Goal: Task Accomplishment & Management: Complete application form

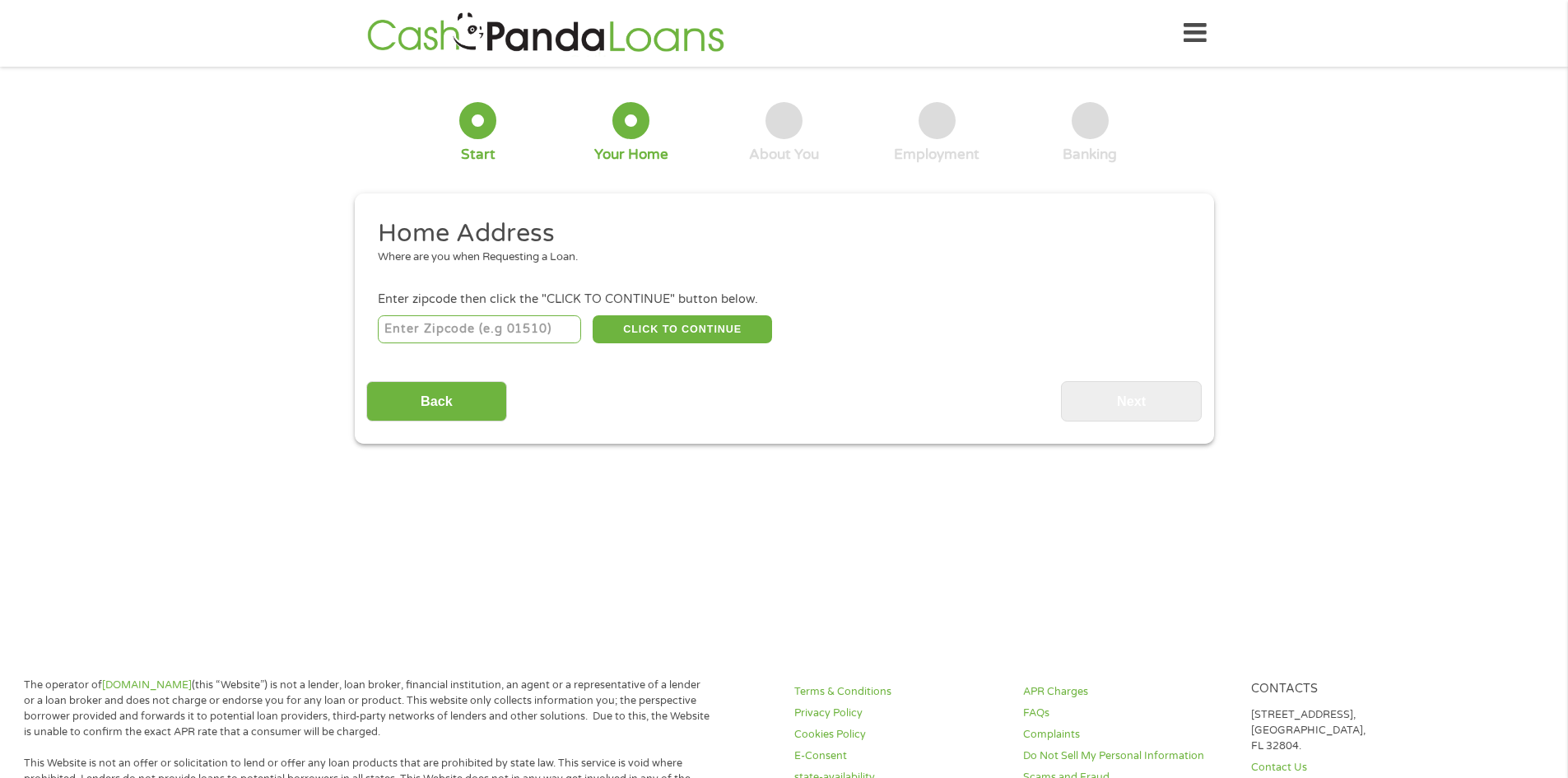
drag, startPoint x: 483, startPoint y: 346, endPoint x: 473, endPoint y: 320, distance: 27.9
click at [482, 344] on div "CLICK TO CONTINUE Please recheck your Zipcode, it seems to be Incorrect" at bounding box center [784, 329] width 812 height 34
click at [473, 320] on input "number" at bounding box center [480, 329] width 204 height 28
type input "29624"
drag, startPoint x: 626, startPoint y: 325, endPoint x: 638, endPoint y: 349, distance: 26.8
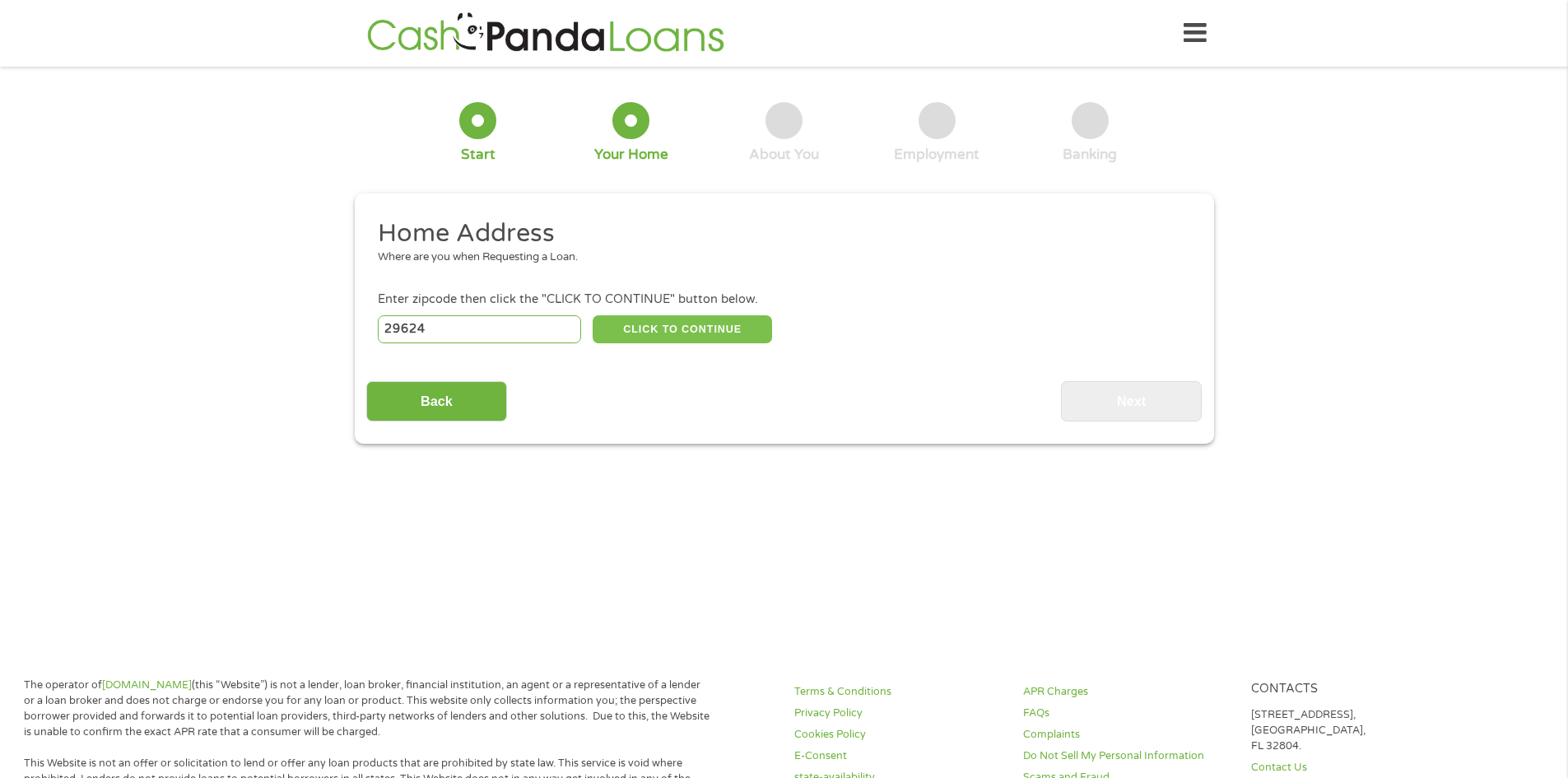
click at [626, 325] on button "CLICK TO CONTINUE" at bounding box center [682, 329] width 180 height 28
type input "29624"
type input "[PERSON_NAME]"
select select "[US_STATE]"
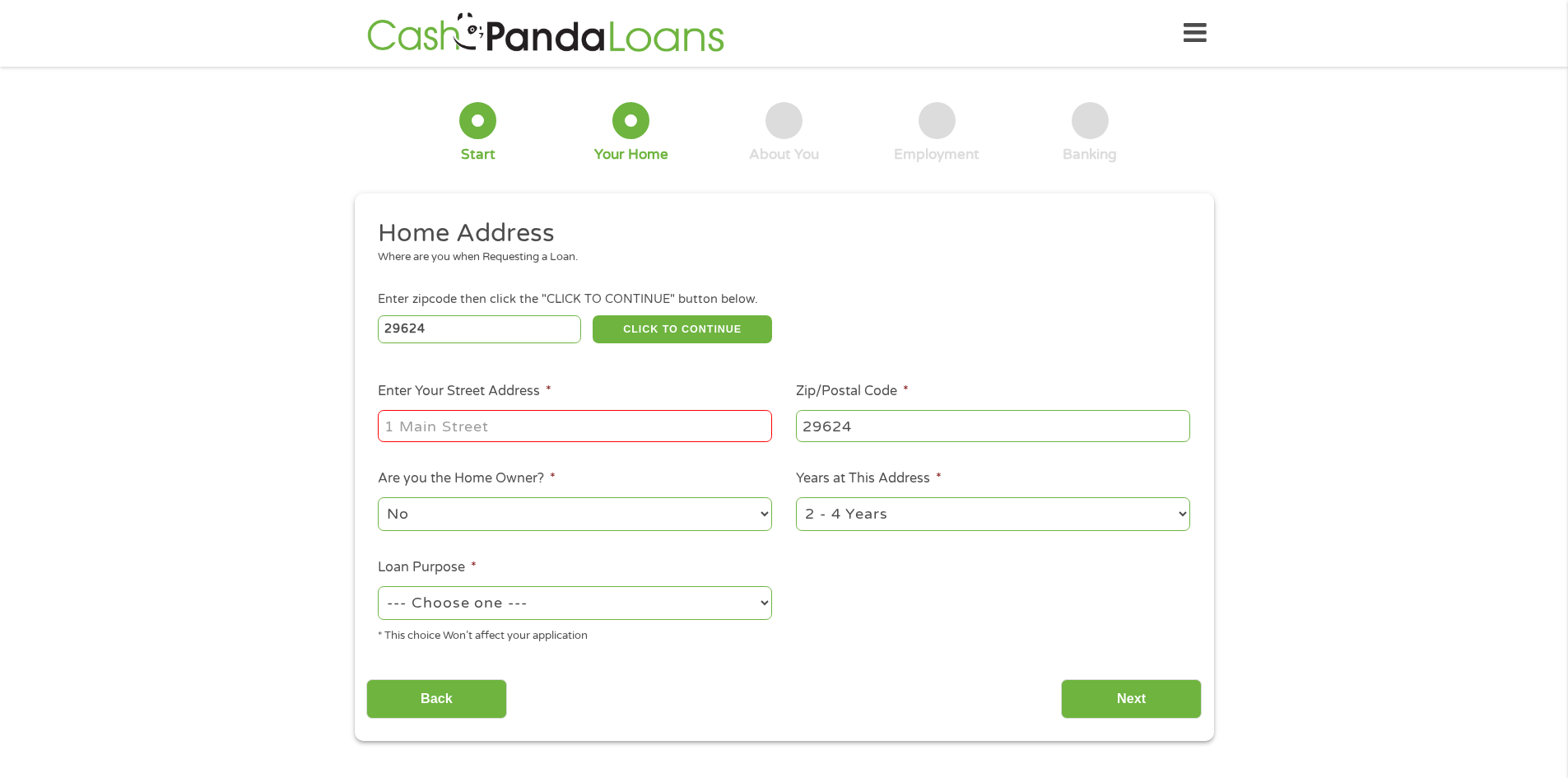
click at [532, 431] on input "Enter Your Street Address *" at bounding box center [574, 425] width 394 height 31
type input "[STREET_ADDRESS]"
click at [499, 515] on select "No Yes" at bounding box center [574, 514] width 394 height 34
select select "yes"
click at [378, 498] on select "No Yes" at bounding box center [574, 514] width 394 height 34
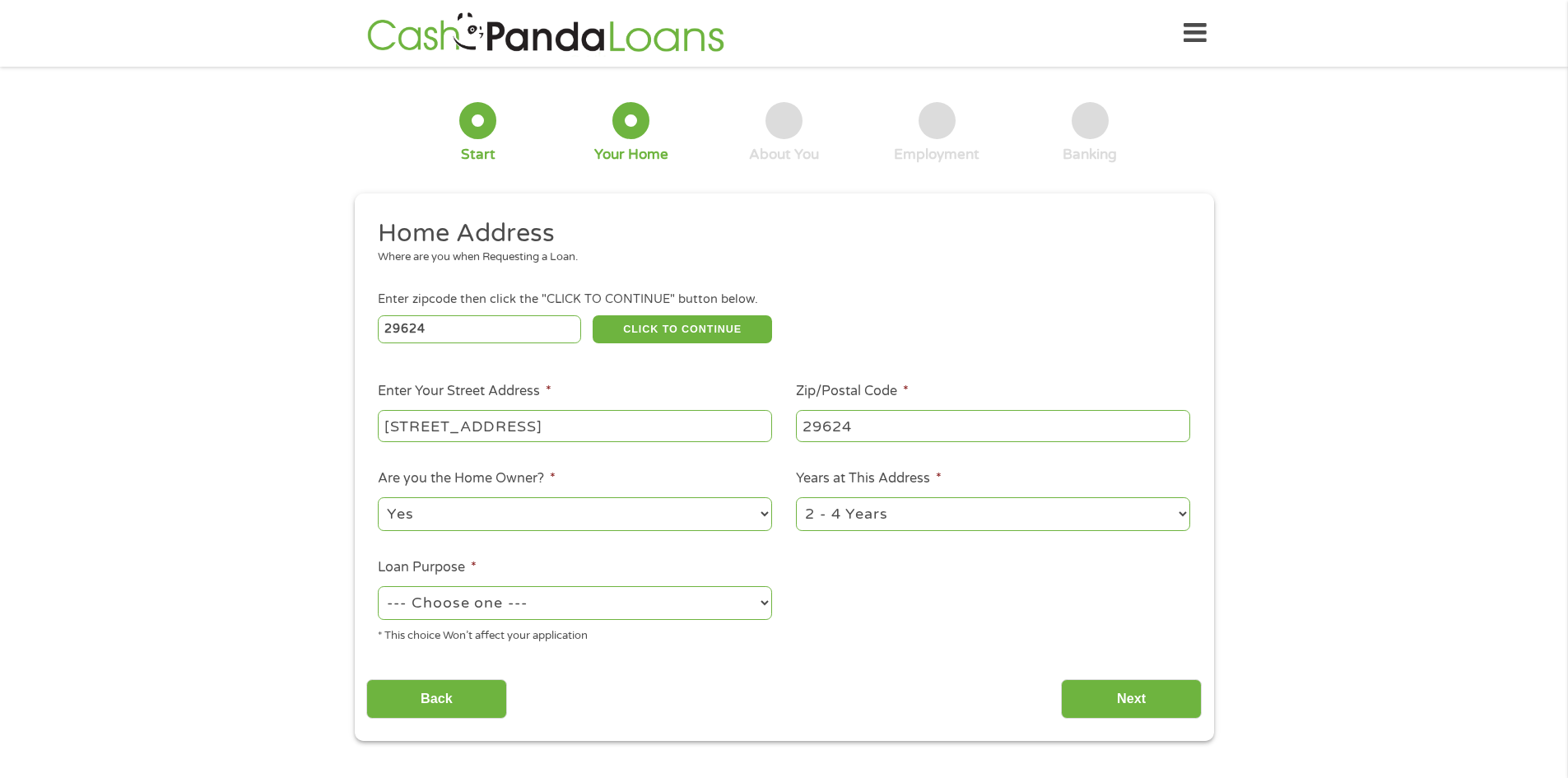
click at [933, 504] on select "1 Year or less 1 - 2 Years 2 - 4 Years Over 4 Years" at bounding box center [993, 514] width 394 height 34
click at [796, 498] on select "1 Year or less 1 - 2 Years 2 - 4 Years Over 4 Years" at bounding box center [993, 514] width 394 height 34
click at [566, 603] on select "--- Choose one --- Pay Bills Debt Consolidation Home Improvement Major Purchase…" at bounding box center [574, 603] width 394 height 34
select select "shorttermcash"
click at [378, 586] on select "--- Choose one --- Pay Bills Debt Consolidation Home Improvement Major Purchase…" at bounding box center [574, 603] width 394 height 34
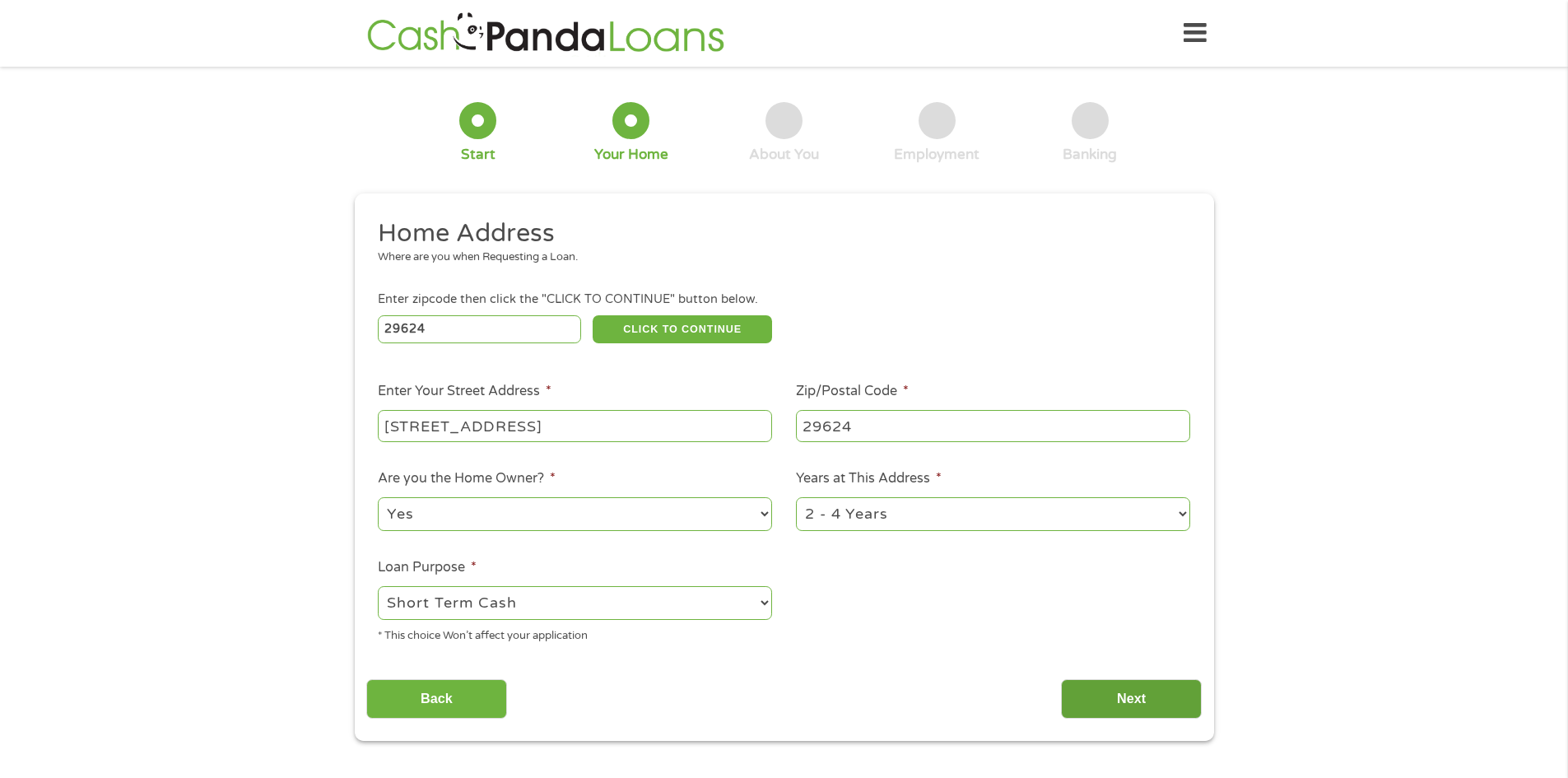
click at [1164, 684] on input "Next" at bounding box center [1132, 699] width 141 height 40
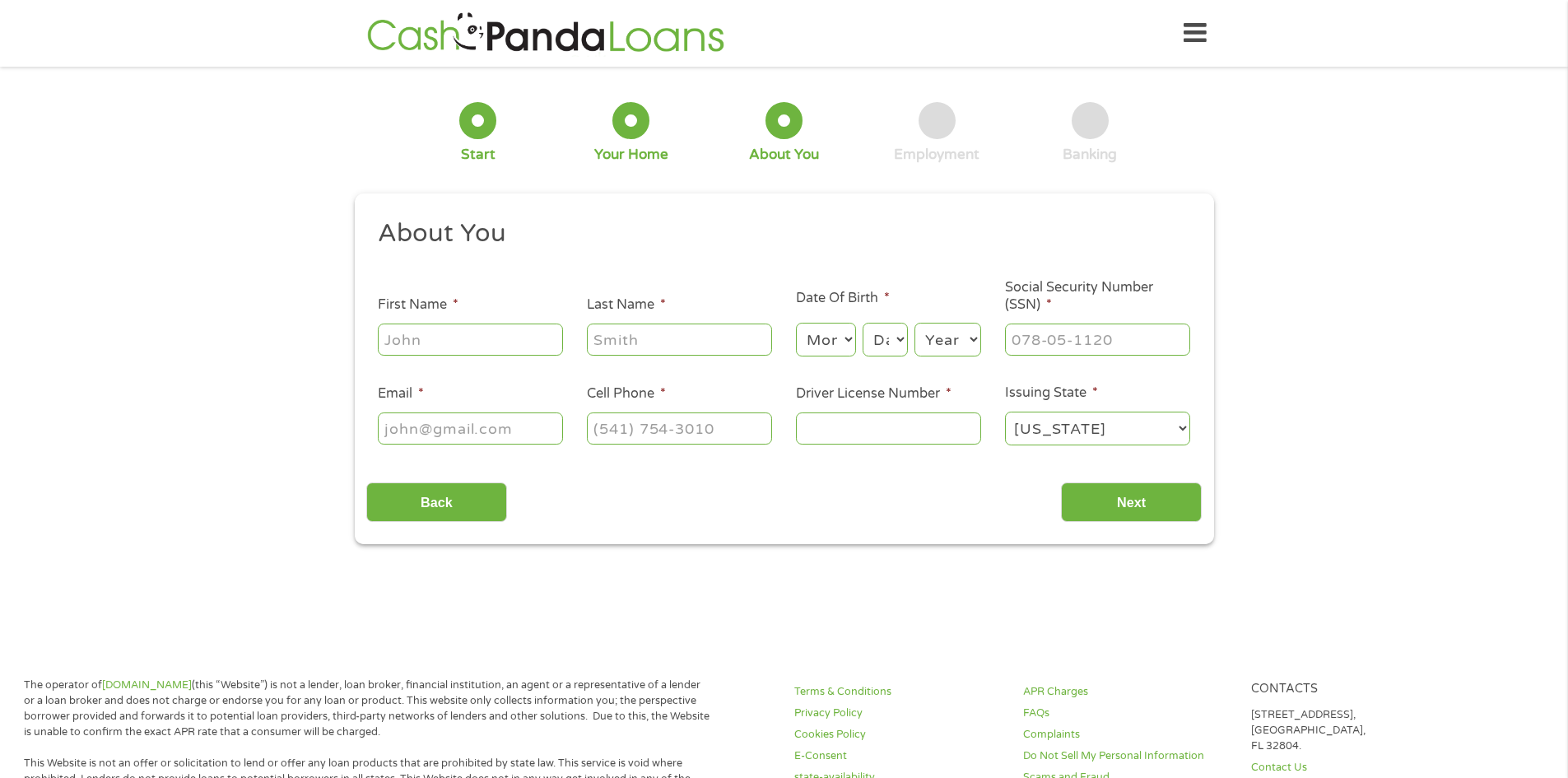
scroll to position [6, 6]
click at [458, 344] on input "First Name *" at bounding box center [470, 339] width 185 height 31
type input "[PERSON_NAME]"
type input "[EMAIL_ADDRESS][DOMAIN_NAME]"
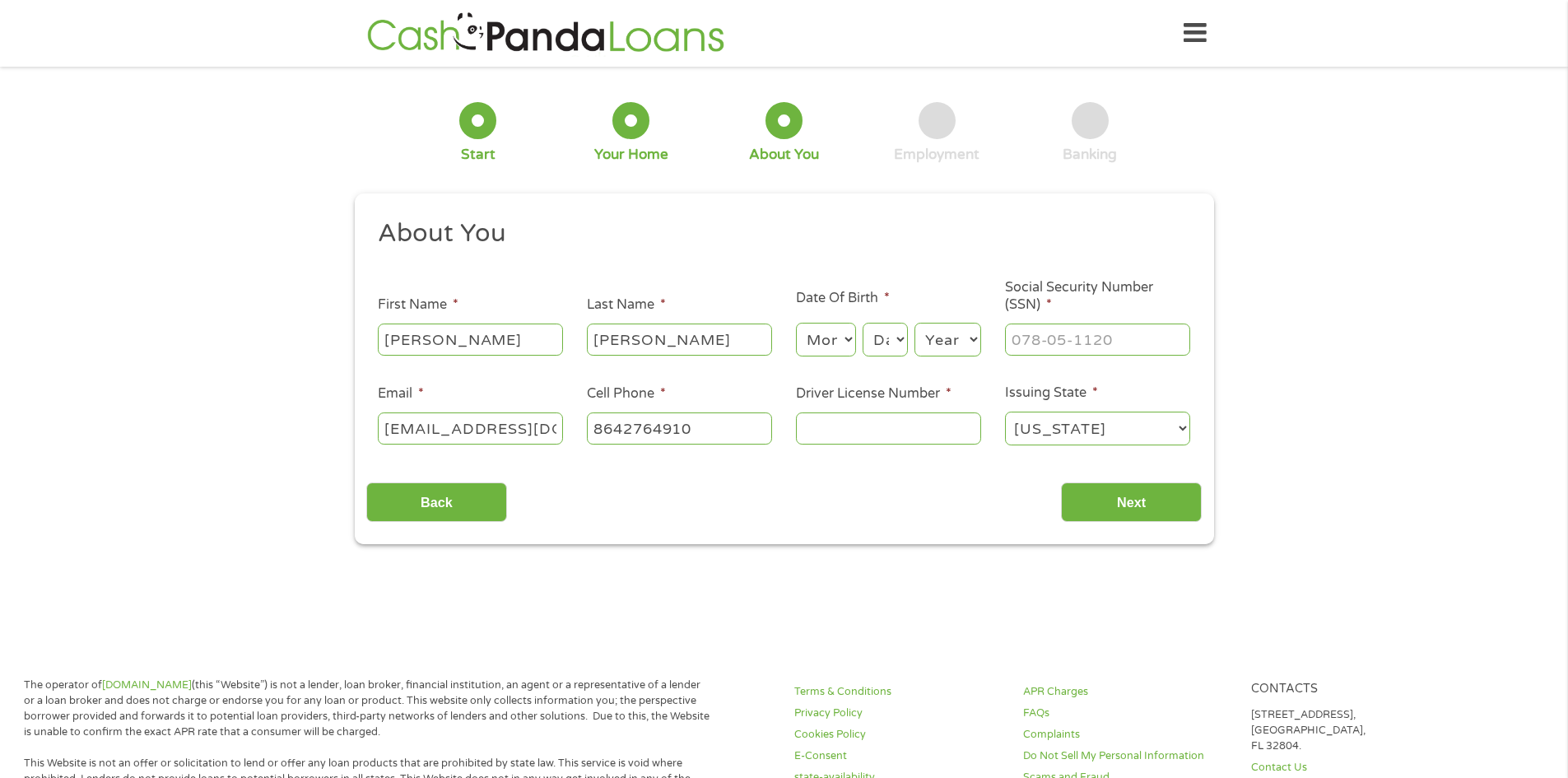
type input "[PHONE_NUMBER]"
click at [646, 332] on input "[PERSON_NAME]" at bounding box center [679, 339] width 185 height 31
click at [819, 339] on select "Month 1 2 3 4 5 6 7 8 9 10 11 12" at bounding box center [826, 339] width 60 height 34
select select "12"
click at [796, 322] on select "Month 1 2 3 4 5 6 7 8 9 10 11 12" at bounding box center [826, 339] width 60 height 34
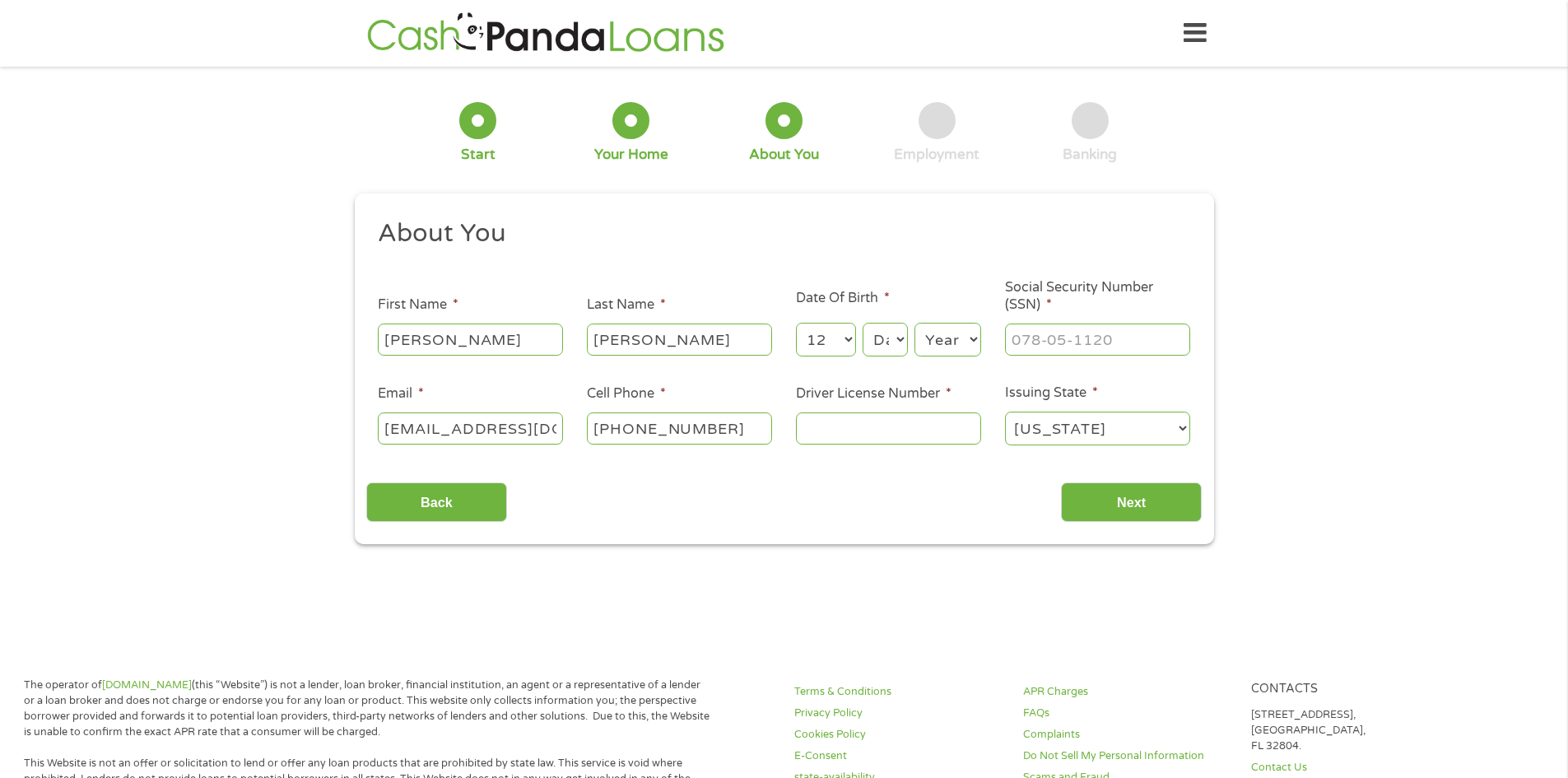
drag, startPoint x: 910, startPoint y: 319, endPoint x: 899, endPoint y: 331, distance: 16.3
click at [909, 320] on div "Month Month 1 2 3 4 5 6 7 8 9 10 11 12 Day Day 1 2 3 4 5 6 7 8 9 10 11 12 13 14…" at bounding box center [888, 337] width 185 height 46
click at [893, 340] on select "Day 1 2 3 4 5 6 7 8 9 10 11 12 13 14 15 16 17 18 19 20 21 22 23 24 25 26 27 28 …" at bounding box center [885, 339] width 45 height 34
select select "25"
click at [863, 322] on select "Day 1 2 3 4 5 6 7 8 9 10 11 12 13 14 15 16 17 18 19 20 21 22 23 24 25 26 27 28 …" at bounding box center [885, 339] width 45 height 34
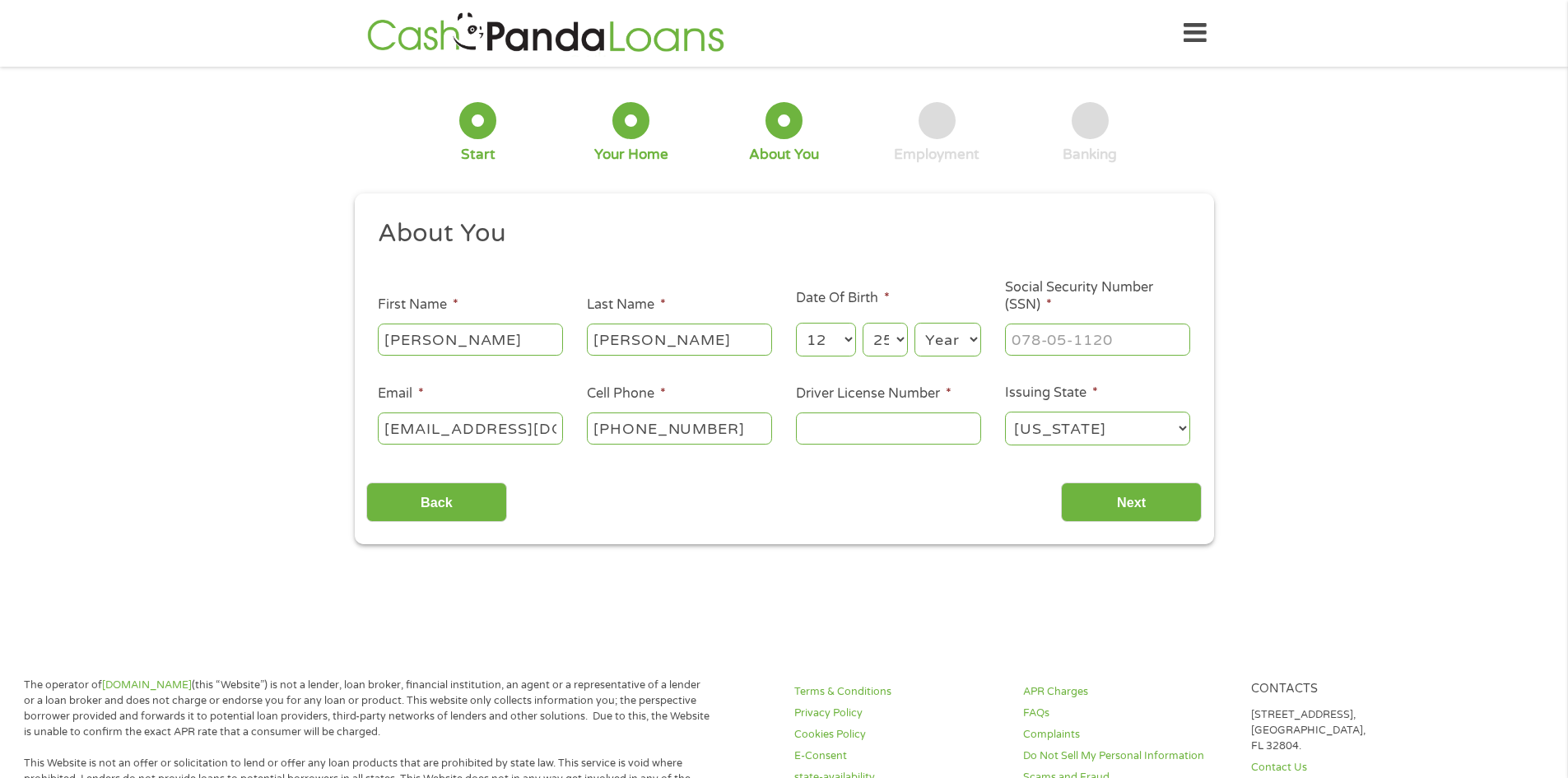
click at [944, 331] on select "Year [DATE] 2006 2005 2004 2003 2002 2001 2000 1999 1998 1997 1996 1995 1994 19…" at bounding box center [948, 339] width 67 height 34
select select "1997"
click at [915, 322] on select "Year [DATE] 2006 2005 2004 2003 2002 2001 2000 1999 1998 1997 1996 1995 1994 19…" at bounding box center [948, 339] width 67 height 34
click at [1060, 355] on div at bounding box center [1097, 339] width 185 height 38
click at [1060, 351] on input "___-__-____" at bounding box center [1097, 339] width 185 height 31
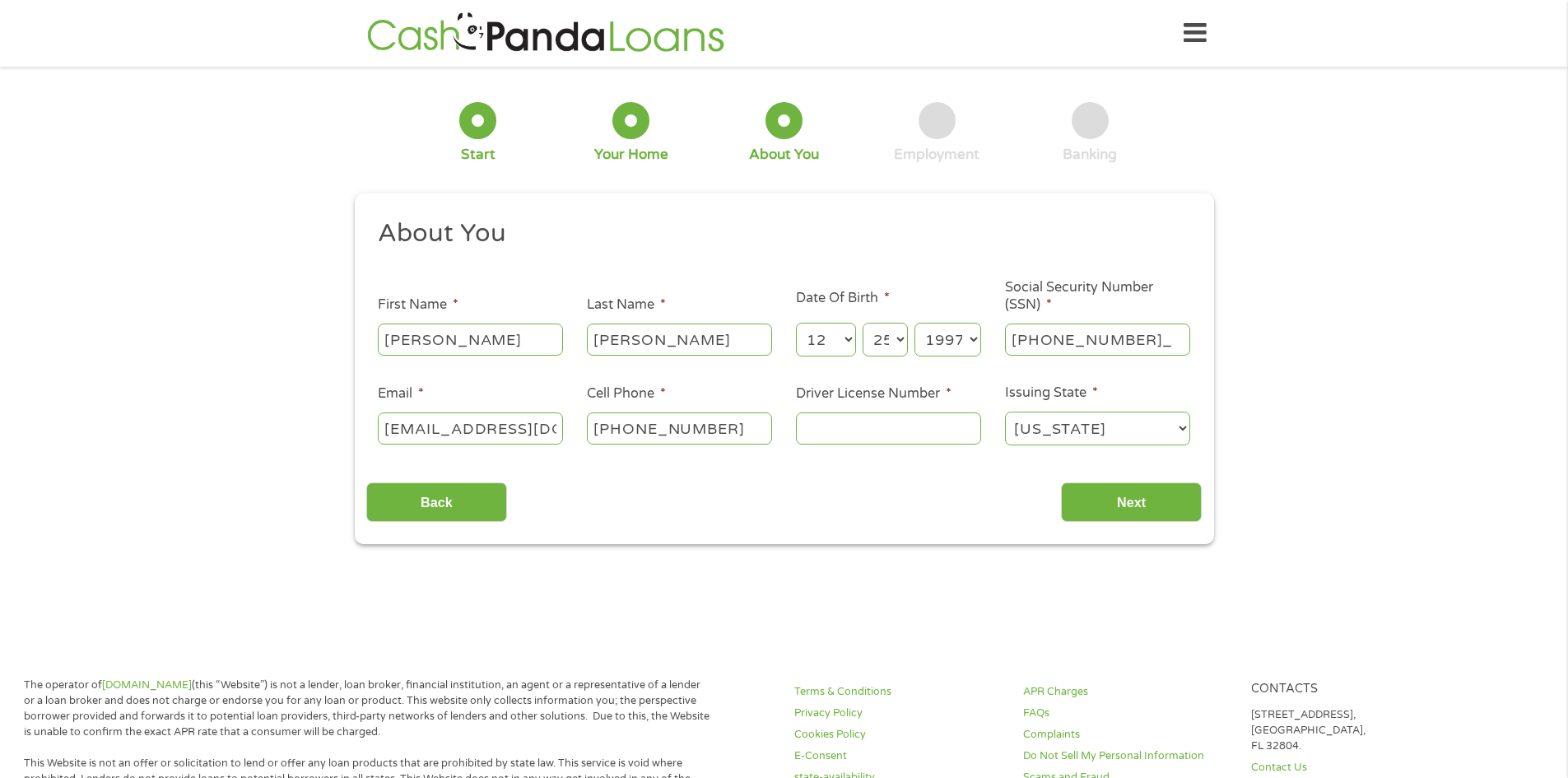
type input "655-03-3059"
click at [906, 440] on input "Driver License Number *" at bounding box center [888, 428] width 185 height 31
type input "103278141"
click at [1216, 506] on div "1 Start 2 Your Home 3 About You 4 Employment 5 Banking 6 This field is hidden w…" at bounding box center [784, 312] width 889 height 466
click at [1145, 507] on input "Next" at bounding box center [1132, 502] width 141 height 40
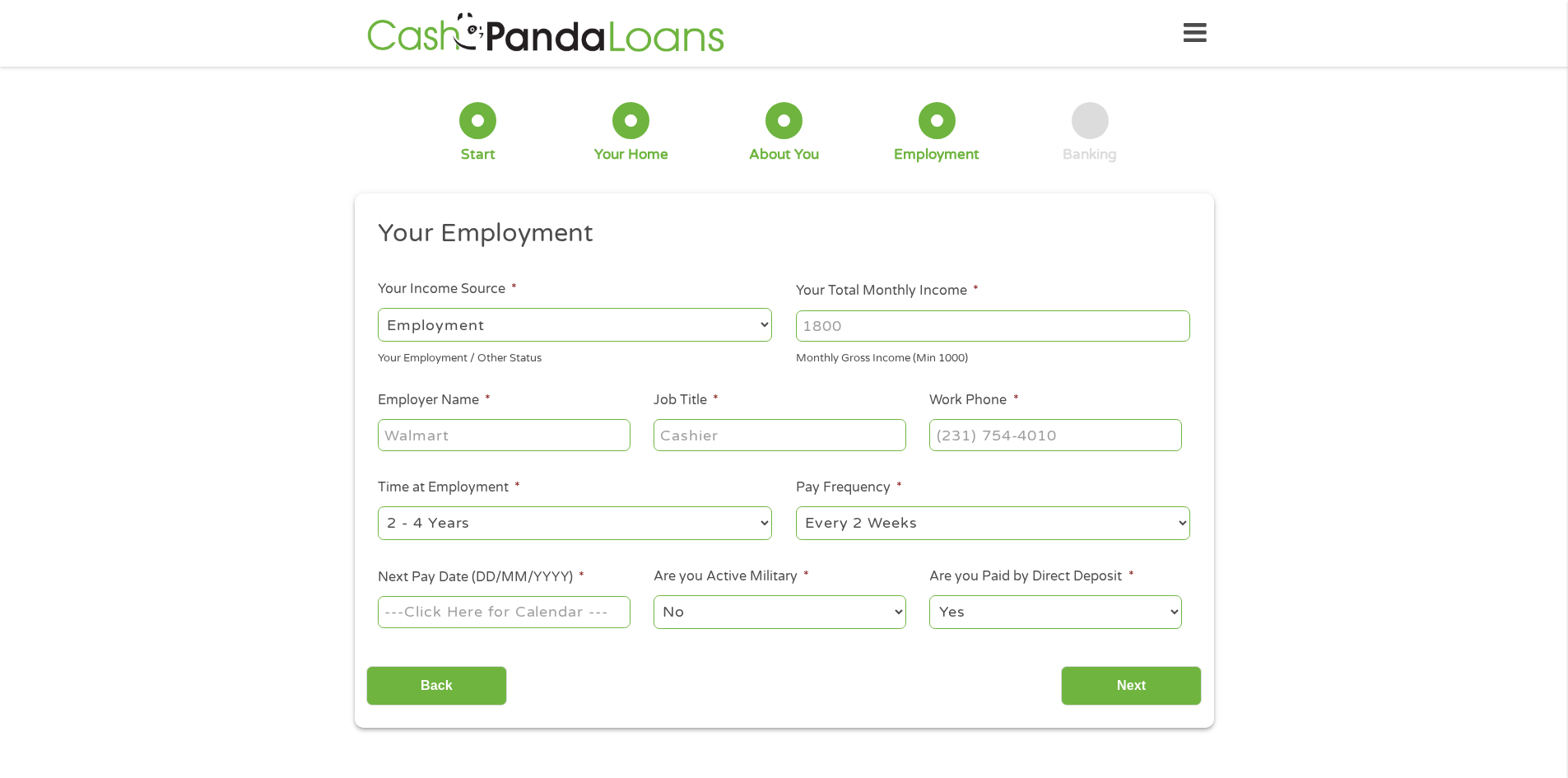
click at [897, 317] on input "Your Total Monthly Income *" at bounding box center [993, 325] width 394 height 31
type input "3000"
click at [523, 438] on input "Employer Name *" at bounding box center [504, 434] width 252 height 31
type input "[PERSON_NAME]"
type input "Office Manager"
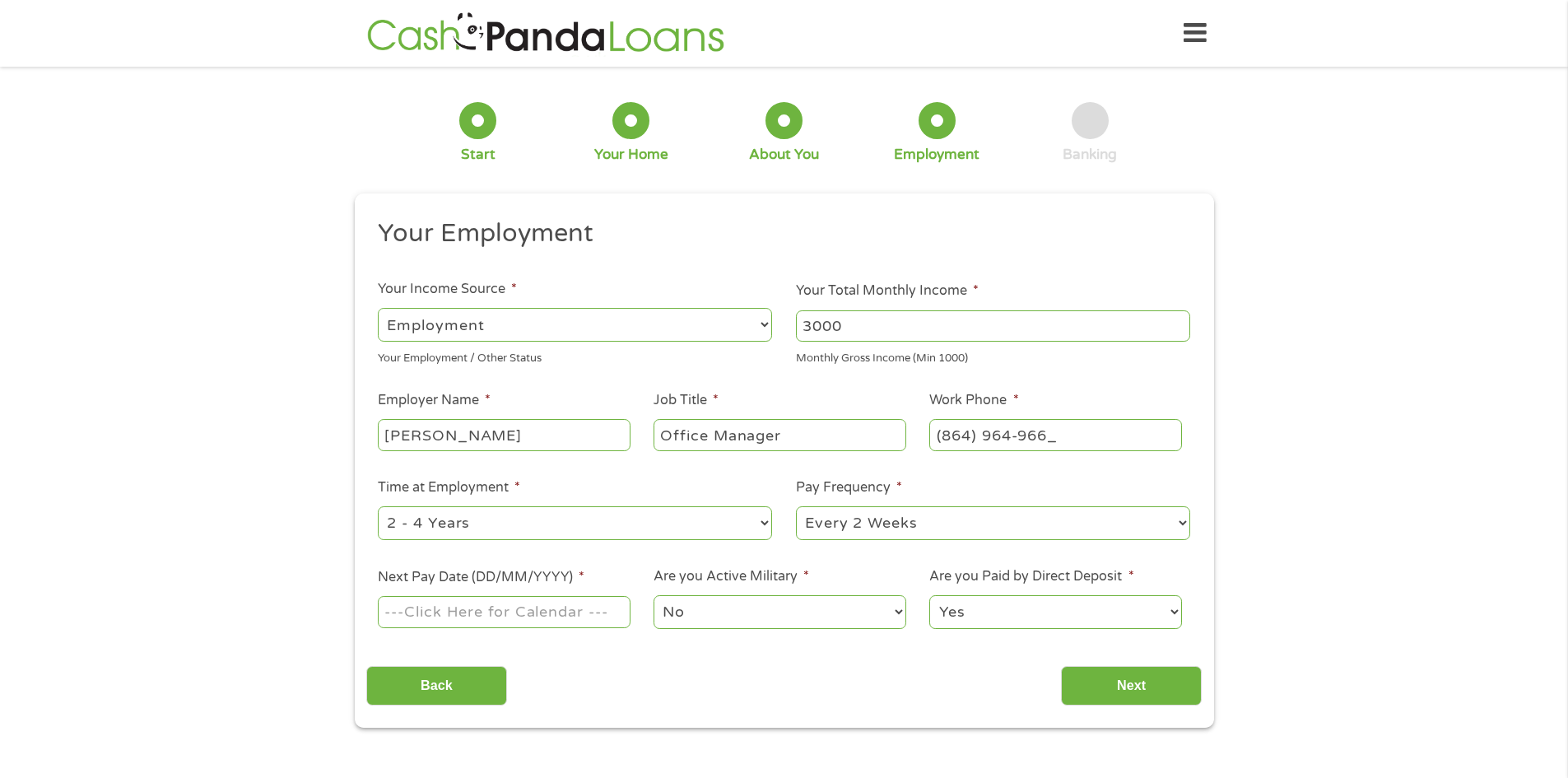
type input "[PHONE_NUMBER]"
click at [505, 522] on select "--- Choose one --- 1 Year or less 1 - 2 Years 2 - 4 Years Over 4 Years" at bounding box center [574, 523] width 394 height 34
select select "60months"
click at [378, 506] on select "--- Choose one --- 1 Year or less 1 - 2 Years 2 - 4 Years Over 4 Years" at bounding box center [574, 523] width 394 height 34
click at [885, 526] on select "--- Choose one --- Every 2 Weeks Every Week Monthly Semi-Monthly" at bounding box center [993, 523] width 394 height 34
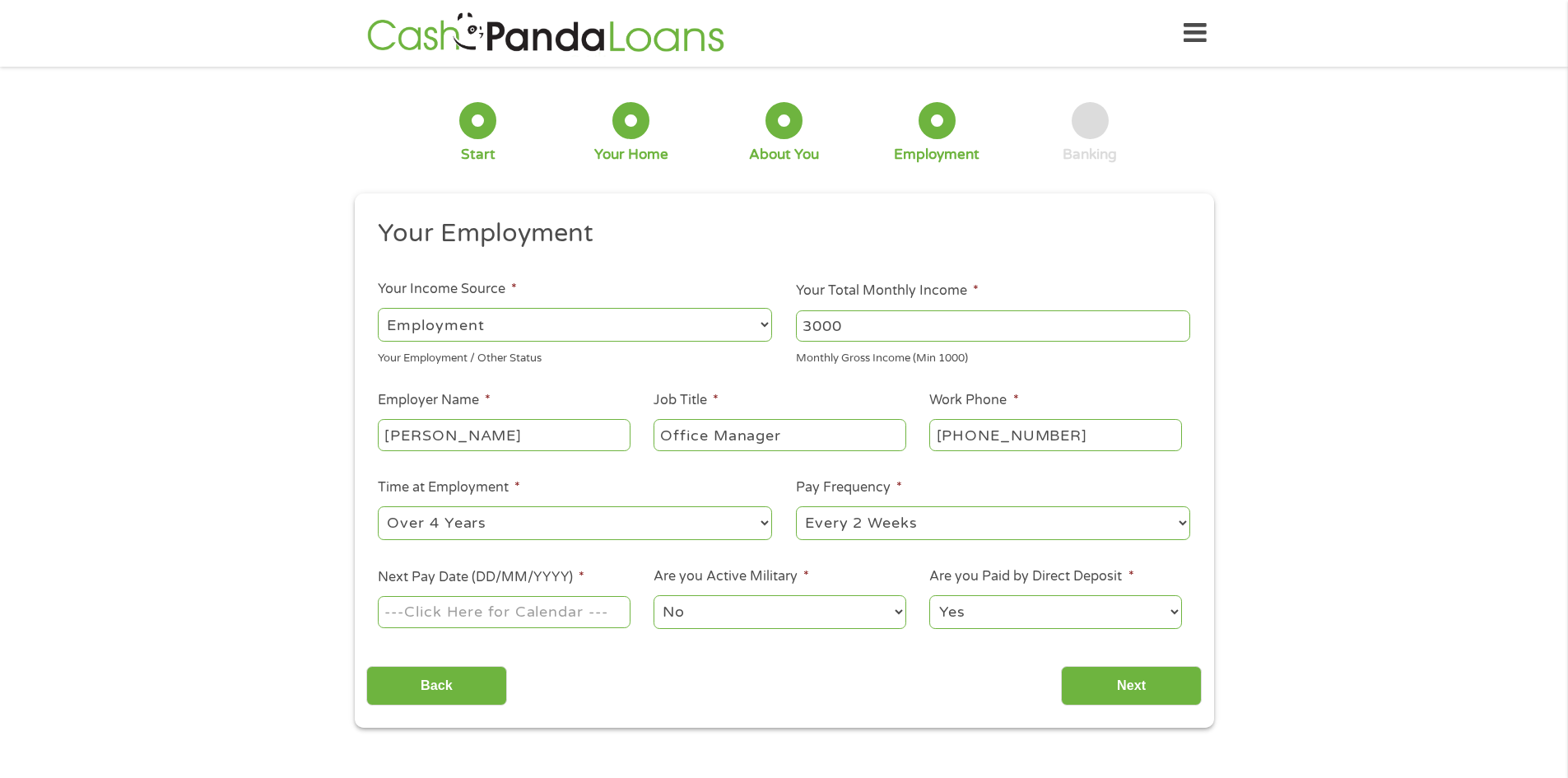
select select "weekly"
click at [796, 506] on select "--- Choose one --- Every 2 Weeks Every Week Monthly Semi-Monthly" at bounding box center [993, 523] width 394 height 34
click at [581, 622] on input "Next Pay Date (DD/MM/YYYY) *" at bounding box center [504, 611] width 252 height 31
click at [541, 610] on input "Next Pay Date (DD/MM/YYYY) *" at bounding box center [504, 611] width 252 height 31
click at [556, 579] on label "Next Pay Date (DD/MM/YYYY) *" at bounding box center [481, 577] width 206 height 17
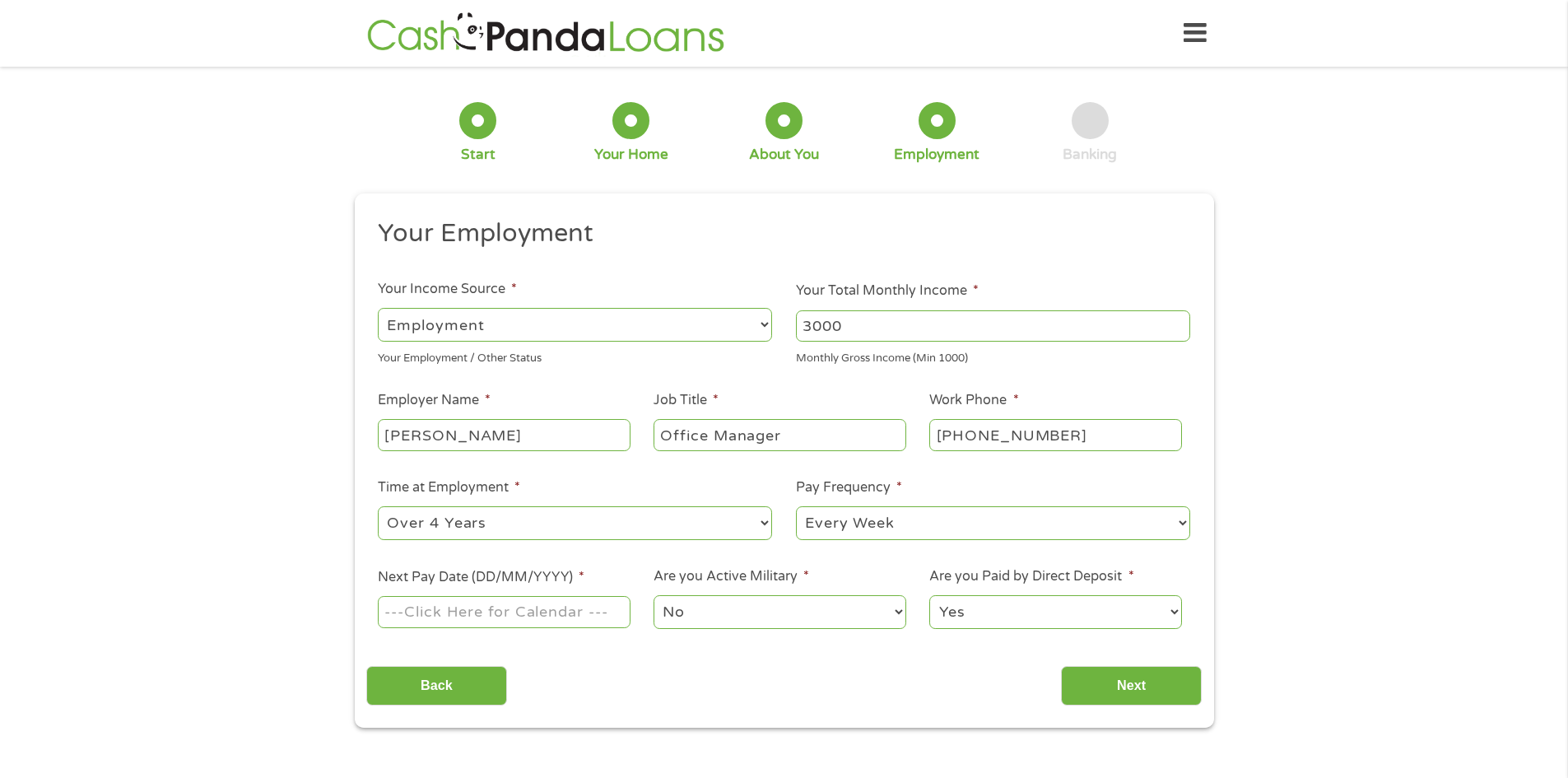
click at [556, 596] on input "Next Pay Date (DD/MM/YYYY) *" at bounding box center [504, 611] width 252 height 31
type input "[DATE]"
click at [713, 619] on select "No Yes" at bounding box center [780, 612] width 252 height 34
click at [654, 595] on select "No Yes" at bounding box center [780, 612] width 252 height 34
click at [1008, 612] on select "Yes No" at bounding box center [1055, 612] width 252 height 34
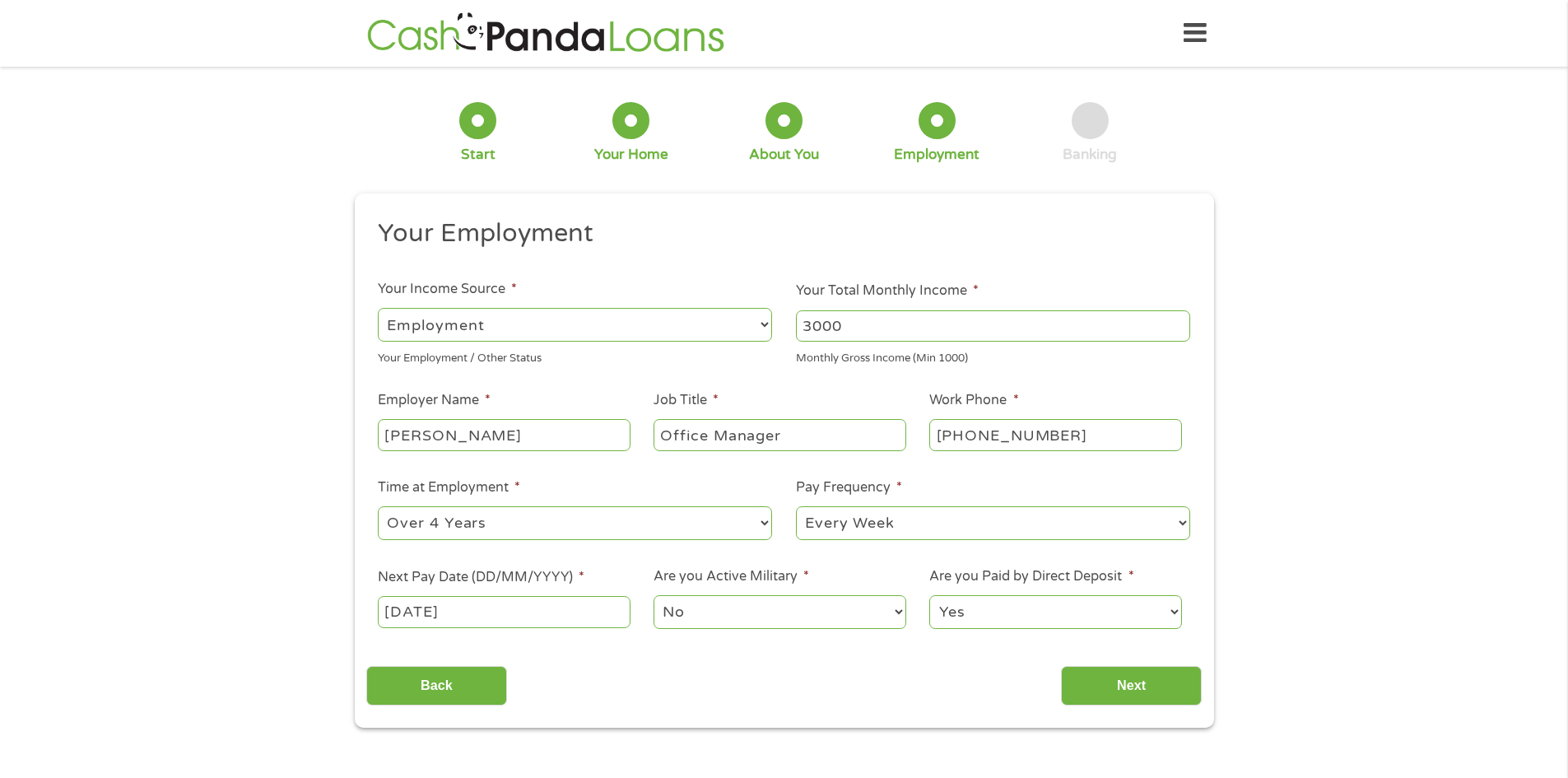
click at [1008, 612] on select "Yes No" at bounding box center [1055, 612] width 252 height 34
click at [1115, 676] on input "Next" at bounding box center [1132, 685] width 141 height 40
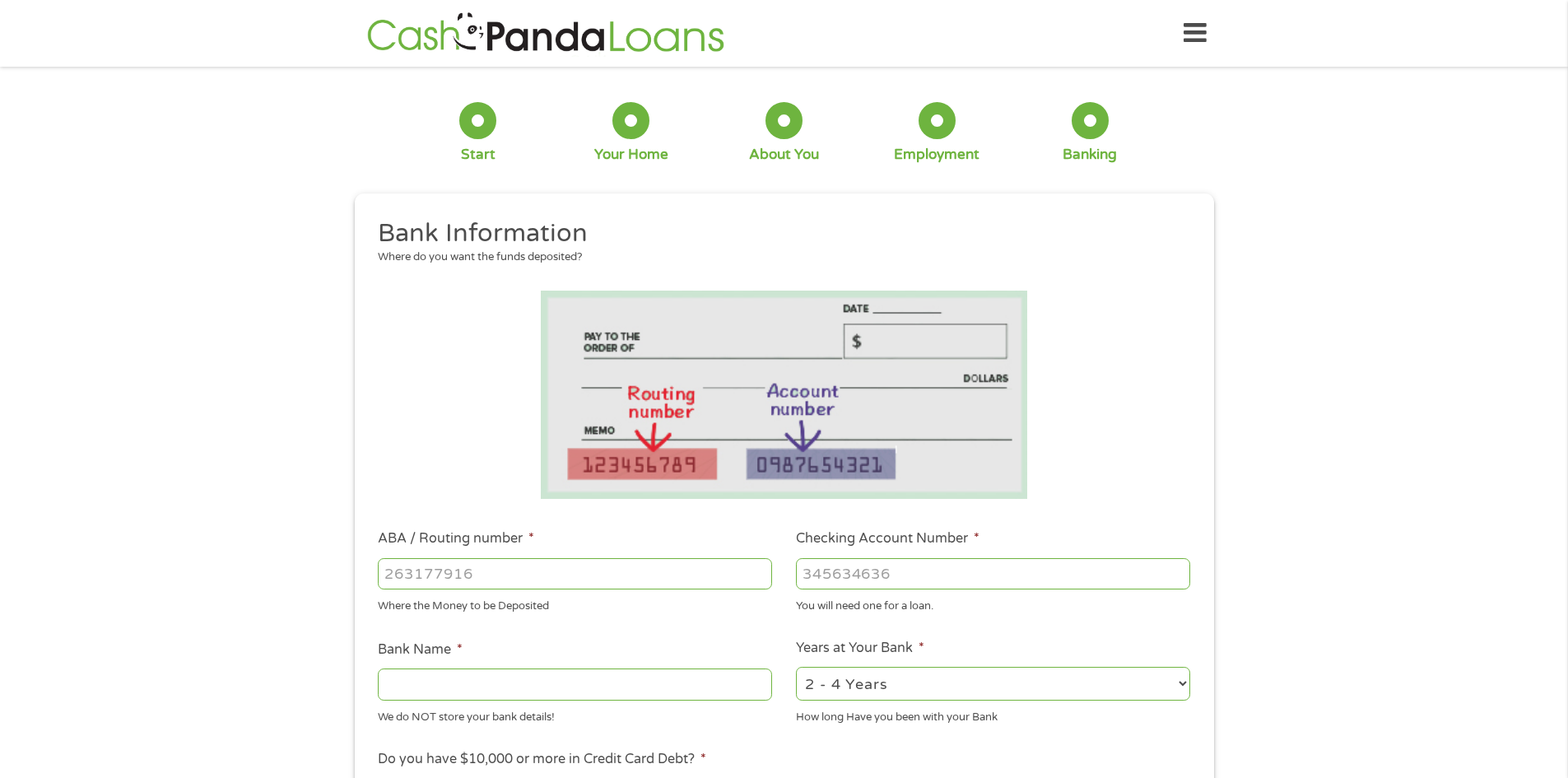
scroll to position [164, 0]
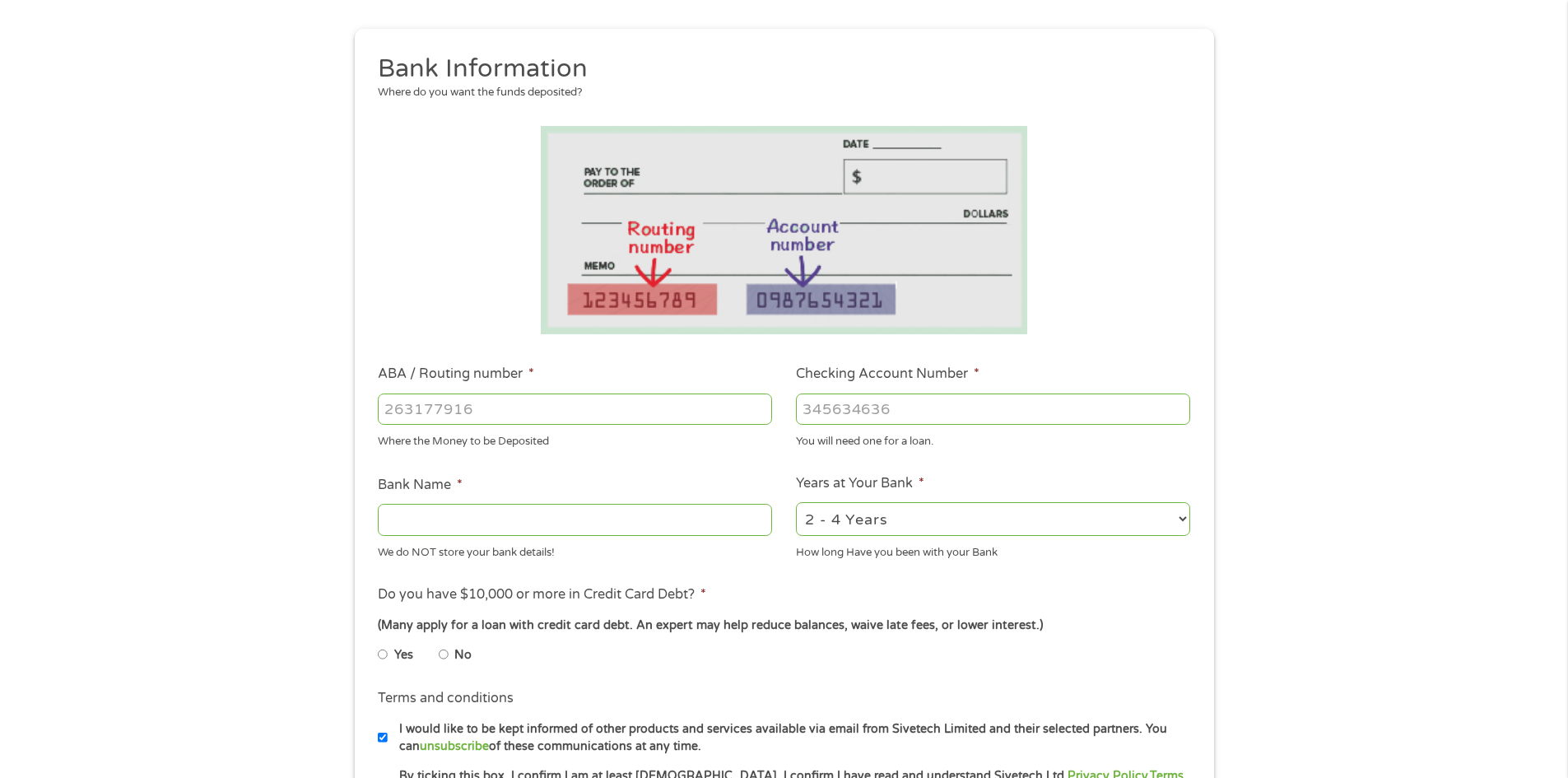
click at [447, 395] on input "ABA / Routing number *" at bounding box center [574, 408] width 394 height 31
type input "053207533"
type input "THE PEOPLES BANK"
type input "053207533"
click at [864, 411] on input "Checking Account Number *" at bounding box center [993, 408] width 394 height 31
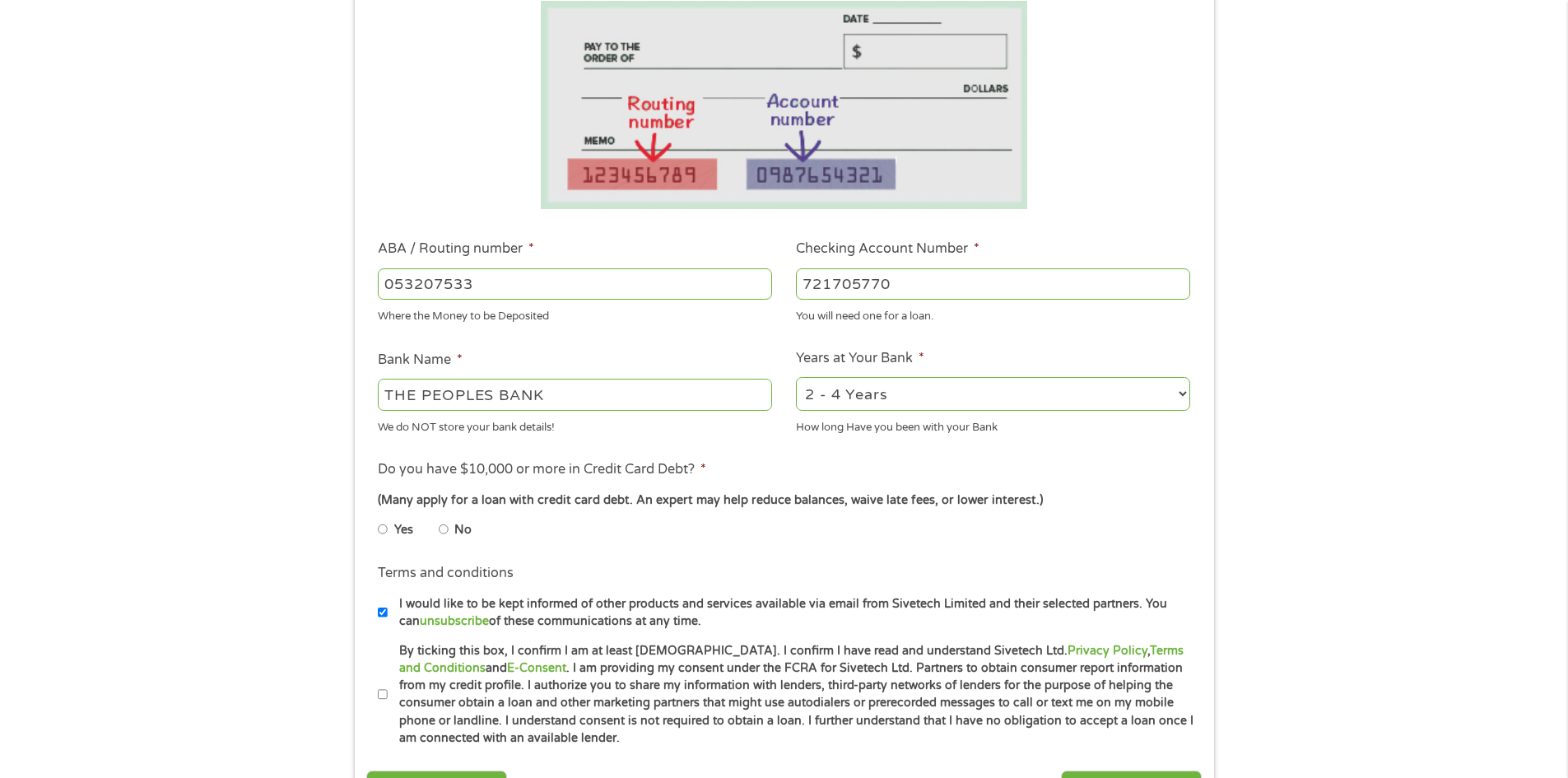
scroll to position [330, 0]
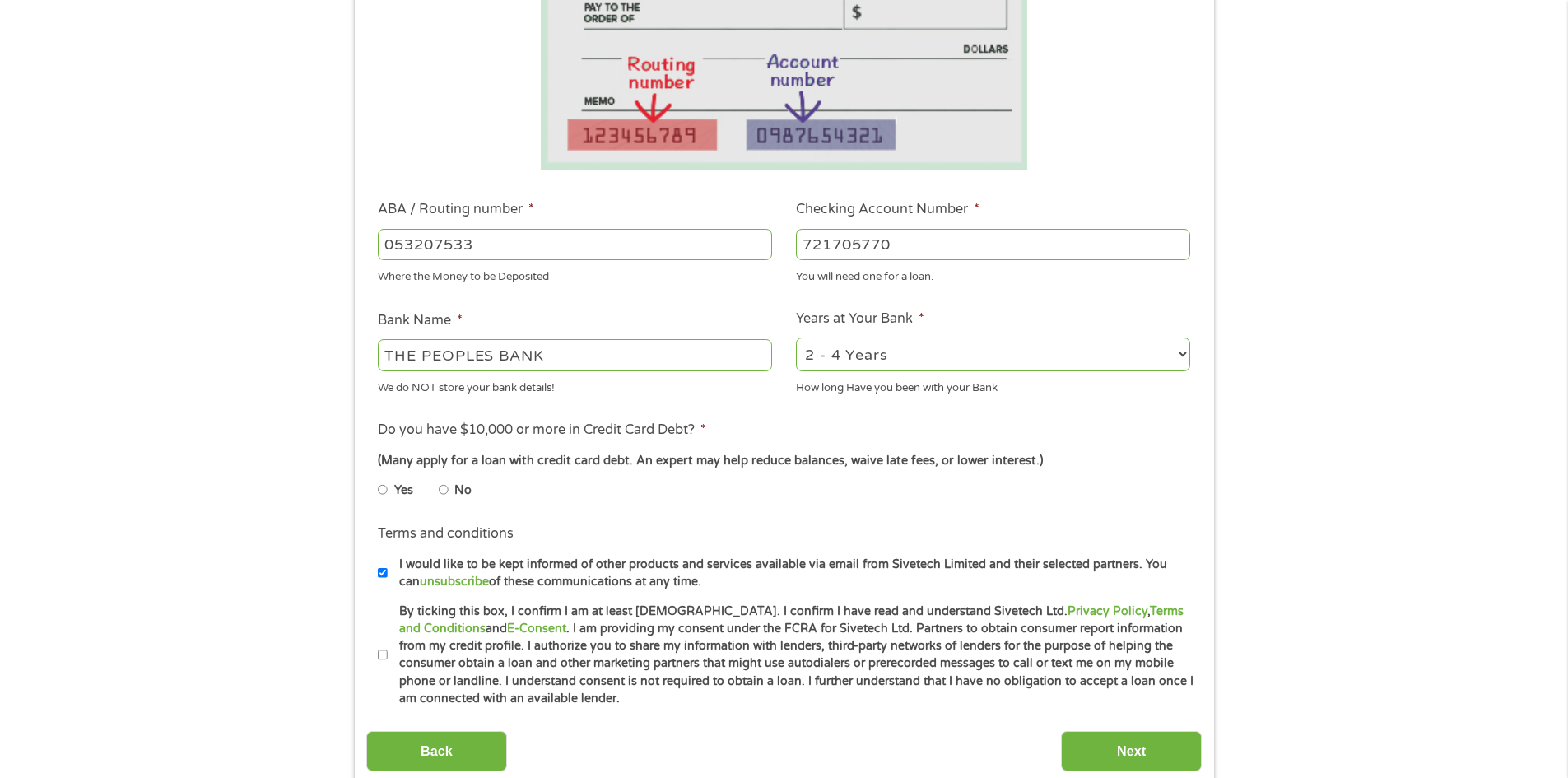
type input "721705770"
click at [444, 486] on input "No" at bounding box center [443, 489] width 10 height 26
radio input "true"
click at [382, 654] on input "By ticking this box, I confirm I am at least [DEMOGRAPHIC_DATA]. I confirm I ha…" at bounding box center [382, 655] width 10 height 26
checkbox input "true"
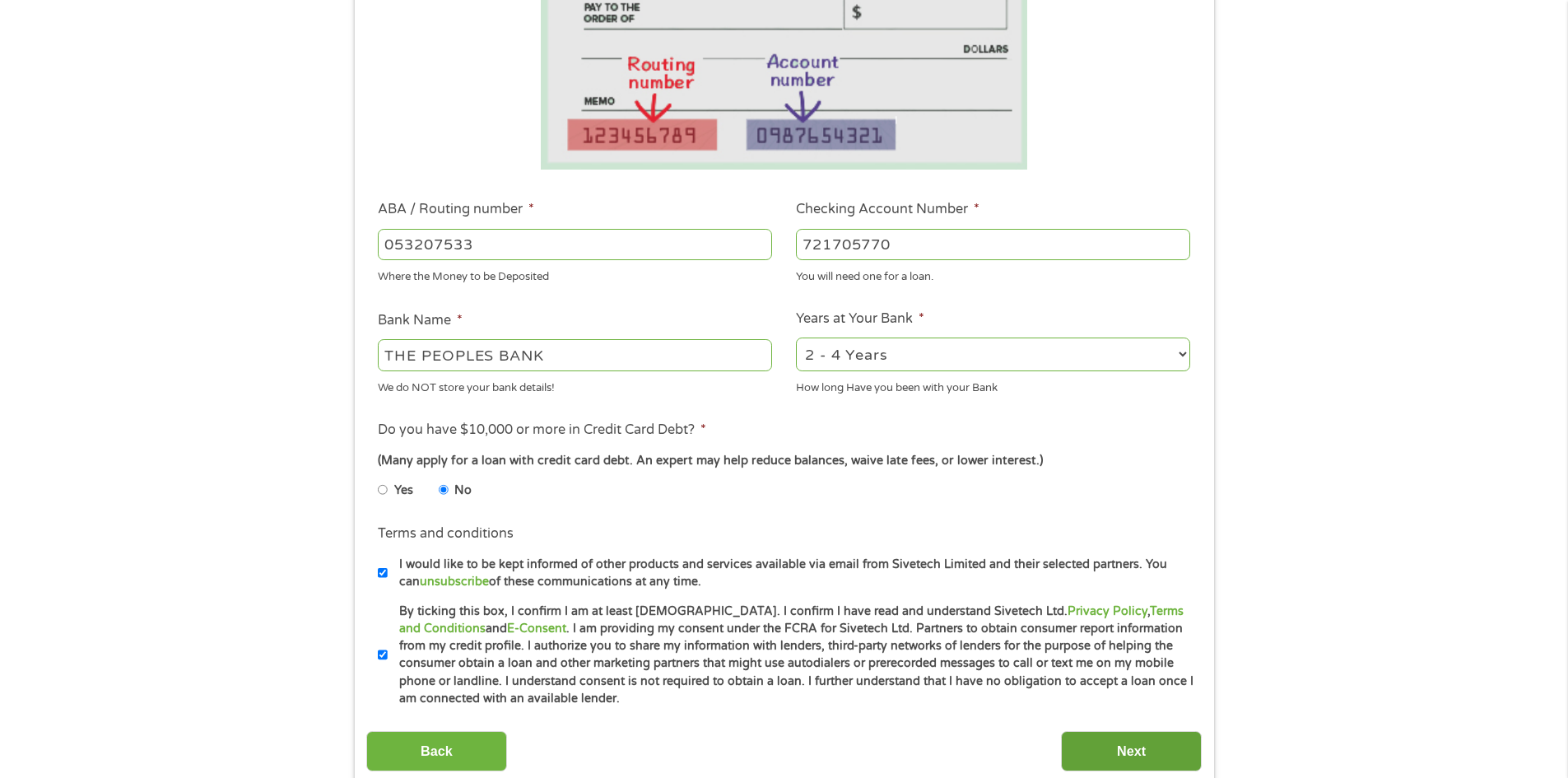
click at [1111, 749] on input "Next" at bounding box center [1132, 750] width 141 height 40
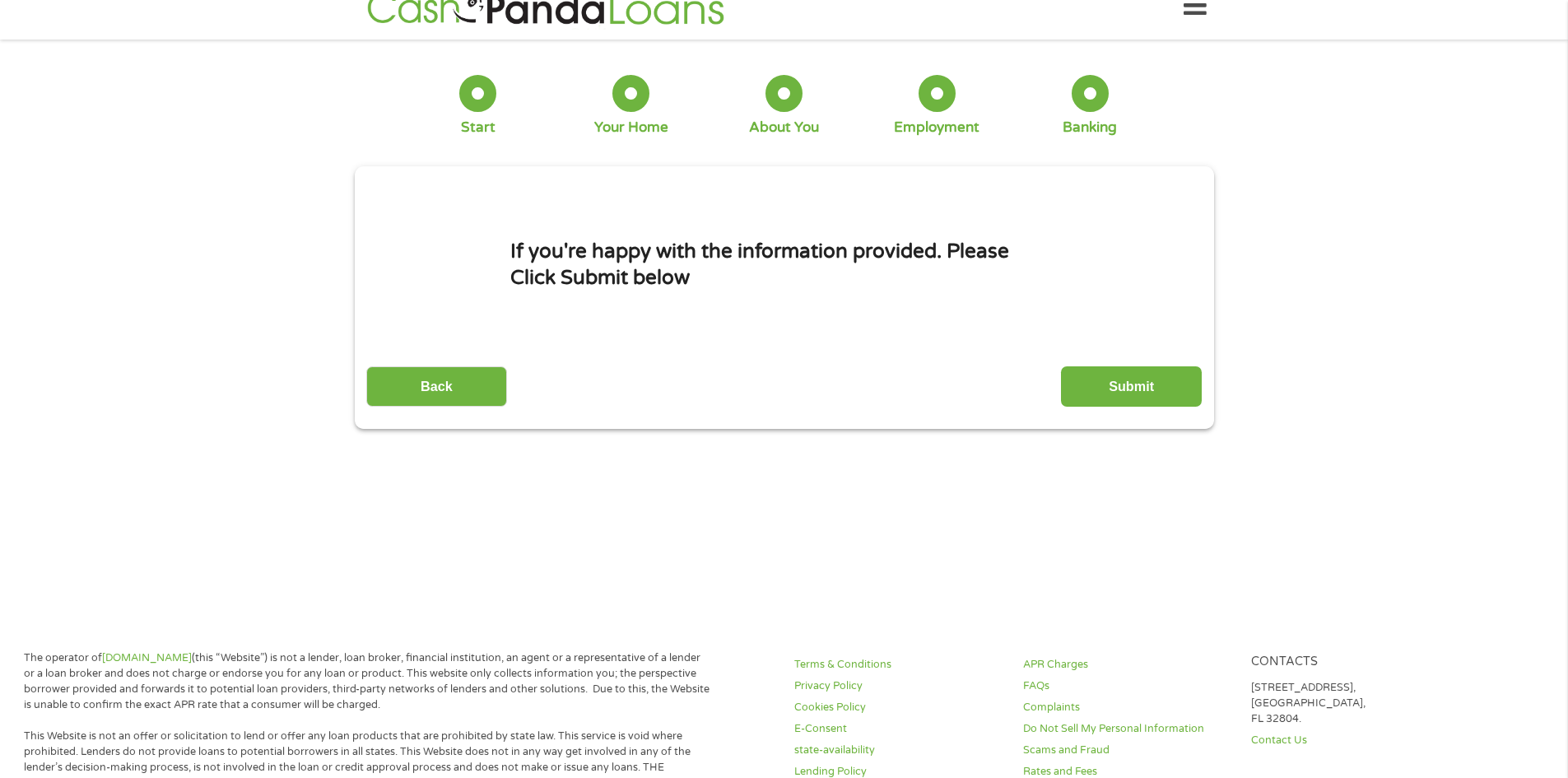
scroll to position [0, 0]
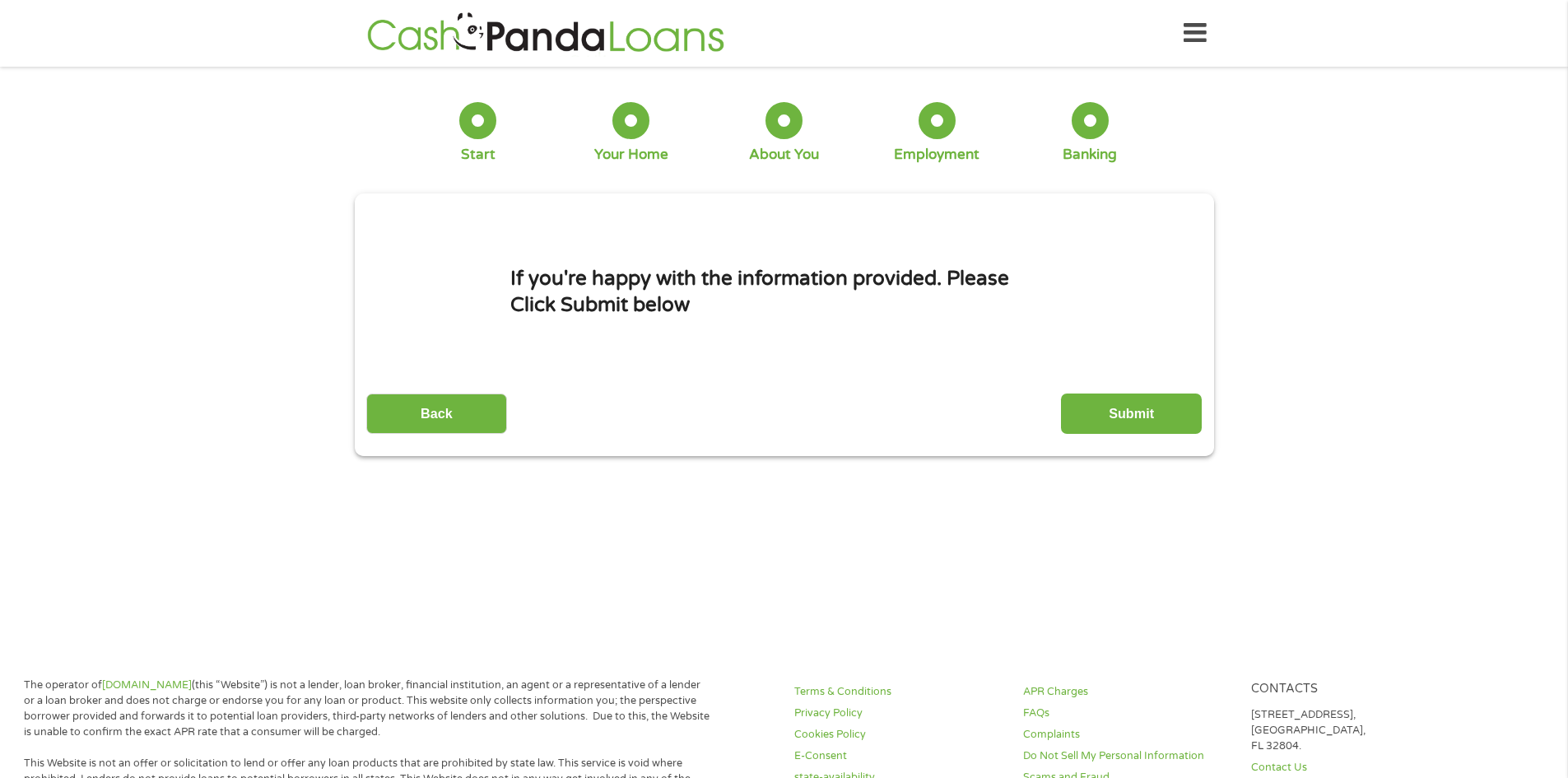
drag, startPoint x: 1128, startPoint y: 414, endPoint x: 1065, endPoint y: 417, distance: 63.1
click at [1128, 414] on input "Submit" at bounding box center [1132, 413] width 141 height 40
